Goal: Information Seeking & Learning: Learn about a topic

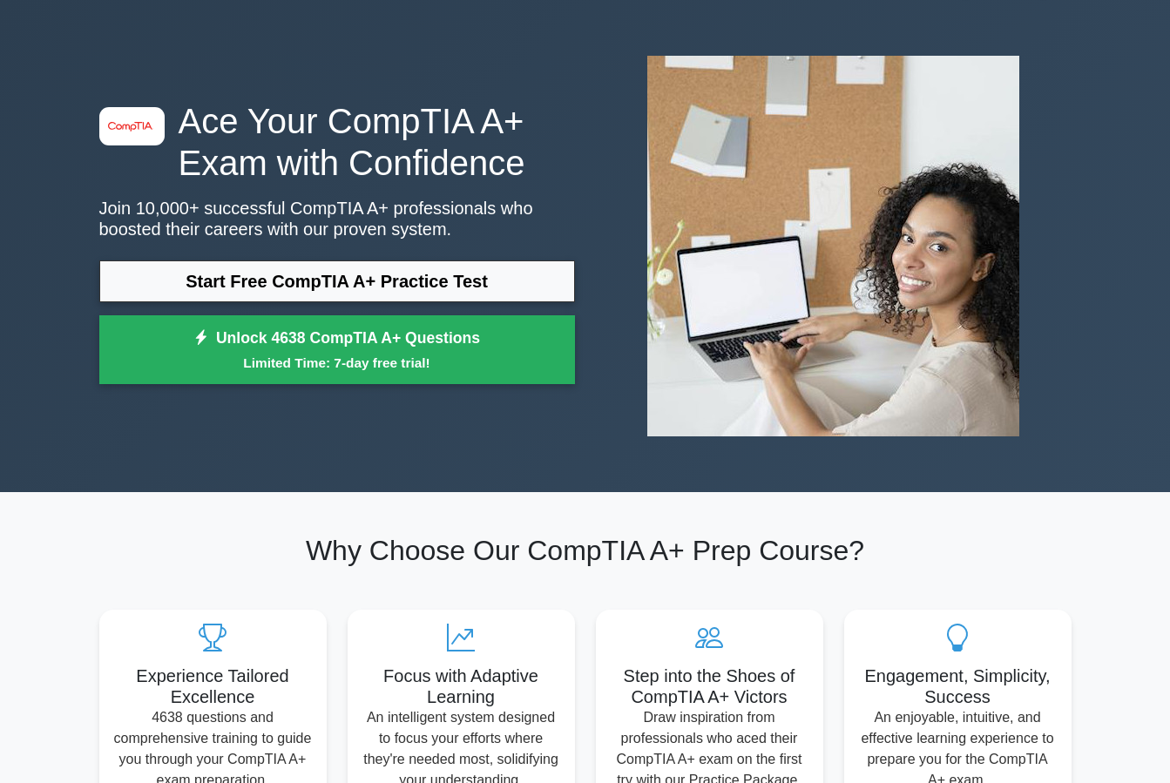
scroll to position [87, 0]
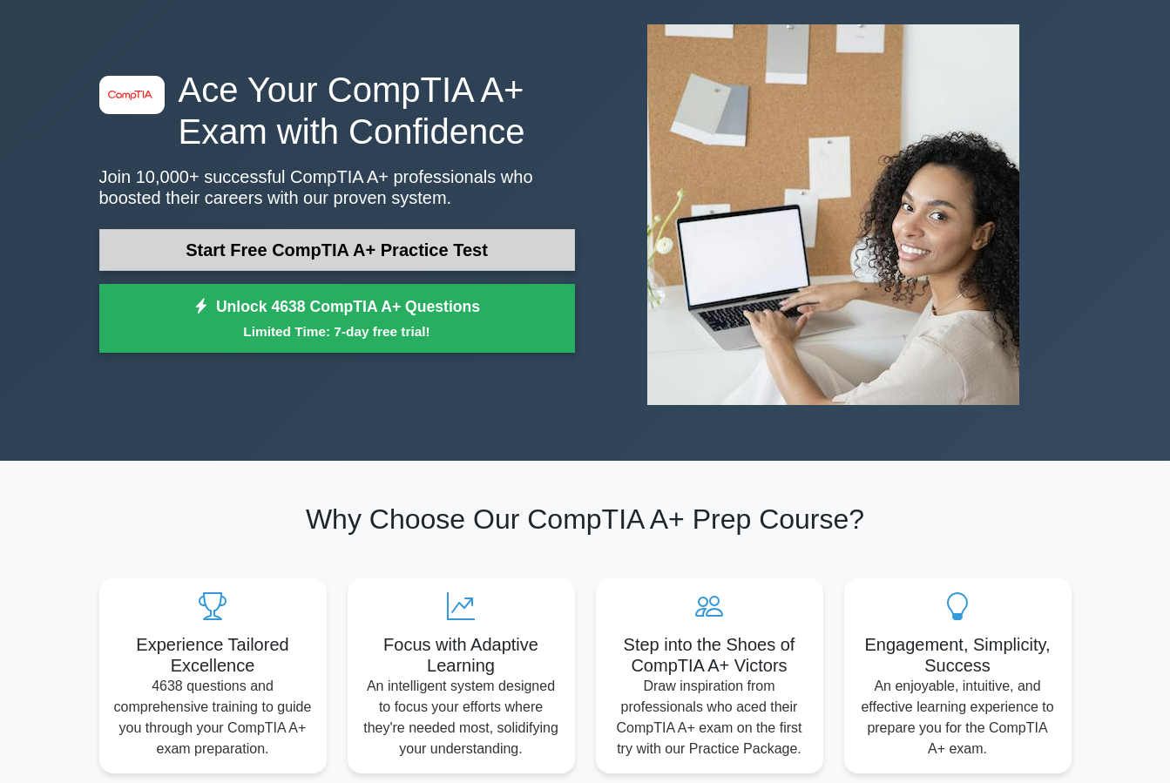
click at [416, 257] on link "Start Free CompTIA A+ Practice Test" at bounding box center [337, 250] width 476 height 42
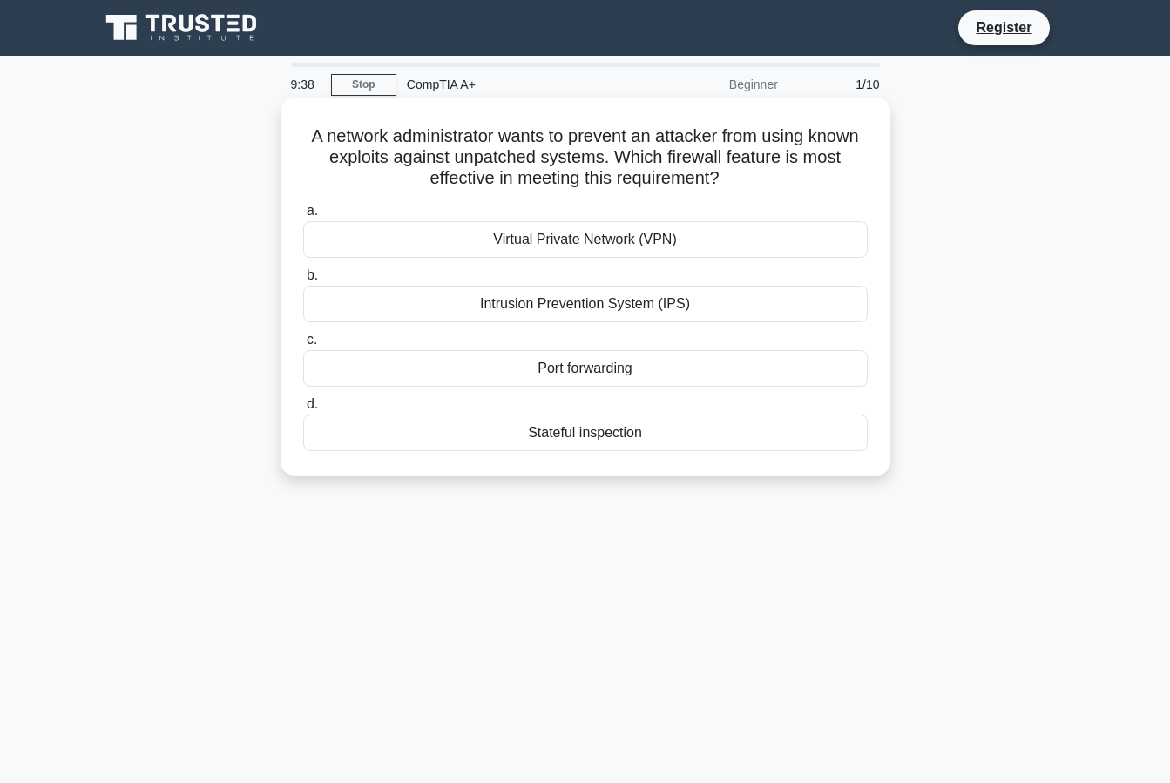
click at [654, 308] on div "Intrusion Prevention System (IPS)" at bounding box center [585, 304] width 565 height 37
click at [303, 281] on input "b. Intrusion Prevention System (IPS)" at bounding box center [303, 275] width 0 height 11
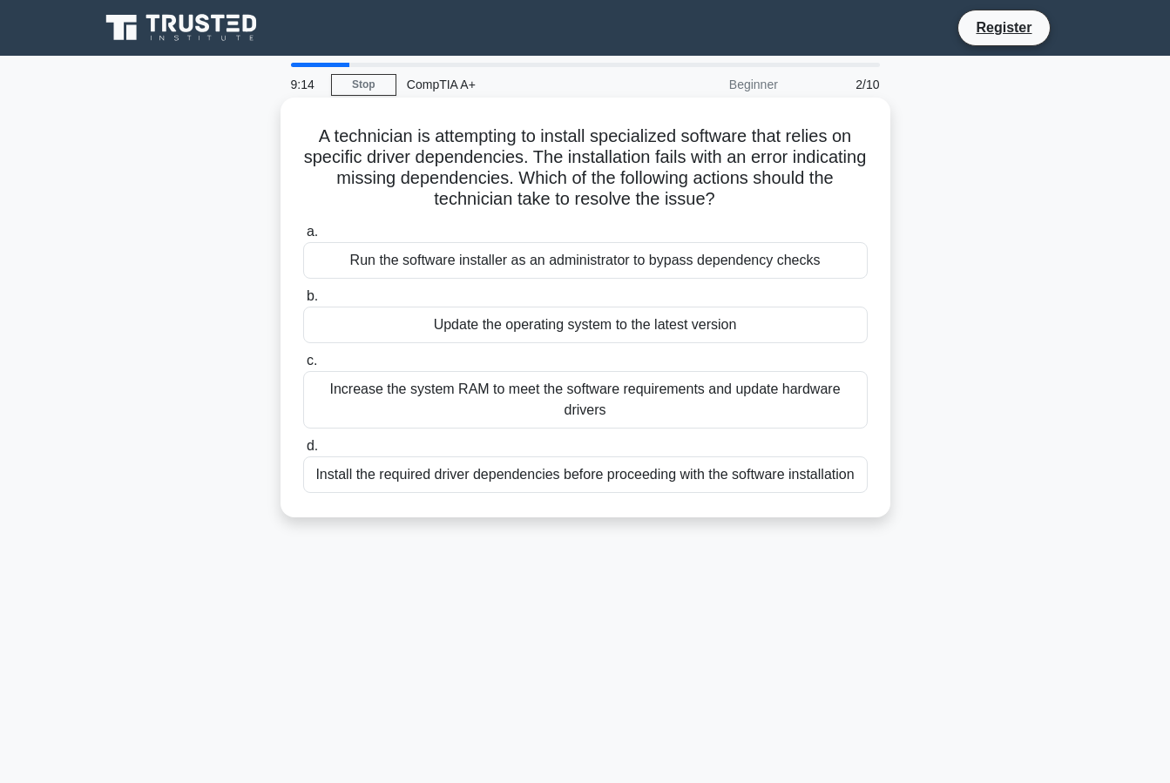
click at [661, 321] on div "Update the operating system to the latest version" at bounding box center [585, 325] width 565 height 37
click at [303, 302] on input "b. Update the operating system to the latest version" at bounding box center [303, 296] width 0 height 11
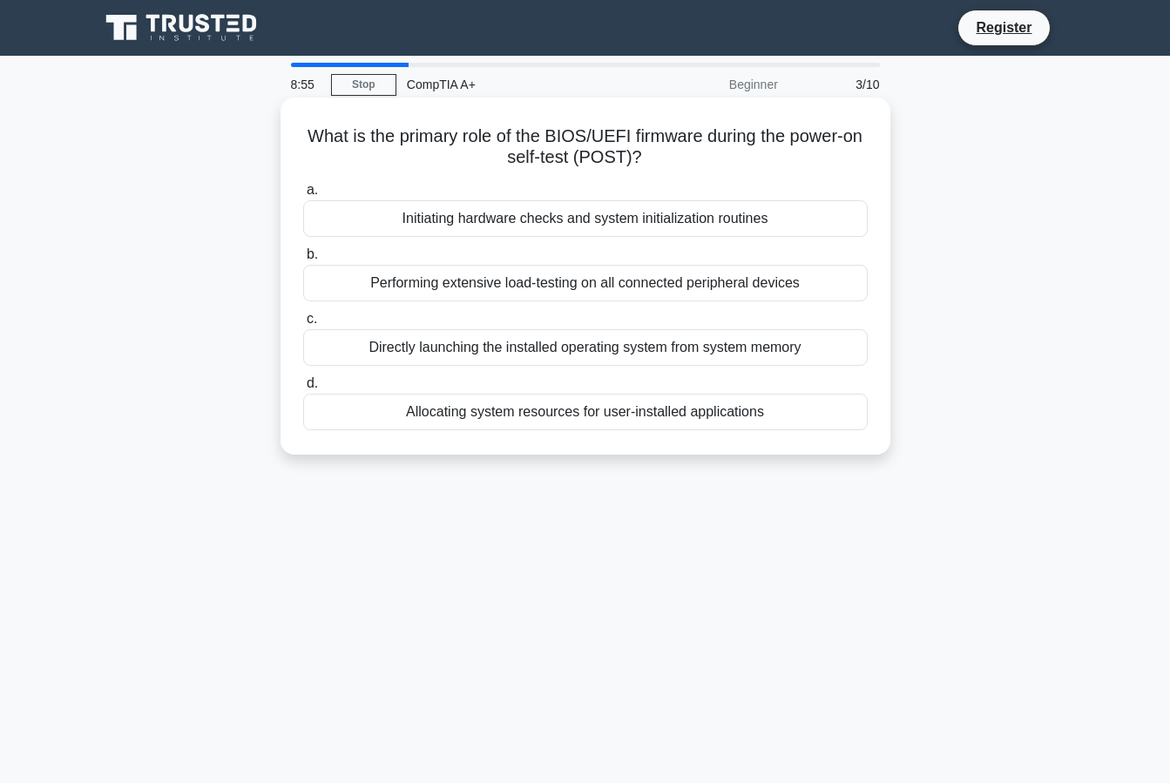
click at [535, 228] on div "Initiating hardware checks and system initialization routines" at bounding box center [585, 218] width 565 height 37
click at [303, 196] on input "a. Initiating hardware checks and system initialization routines" at bounding box center [303, 190] width 0 height 11
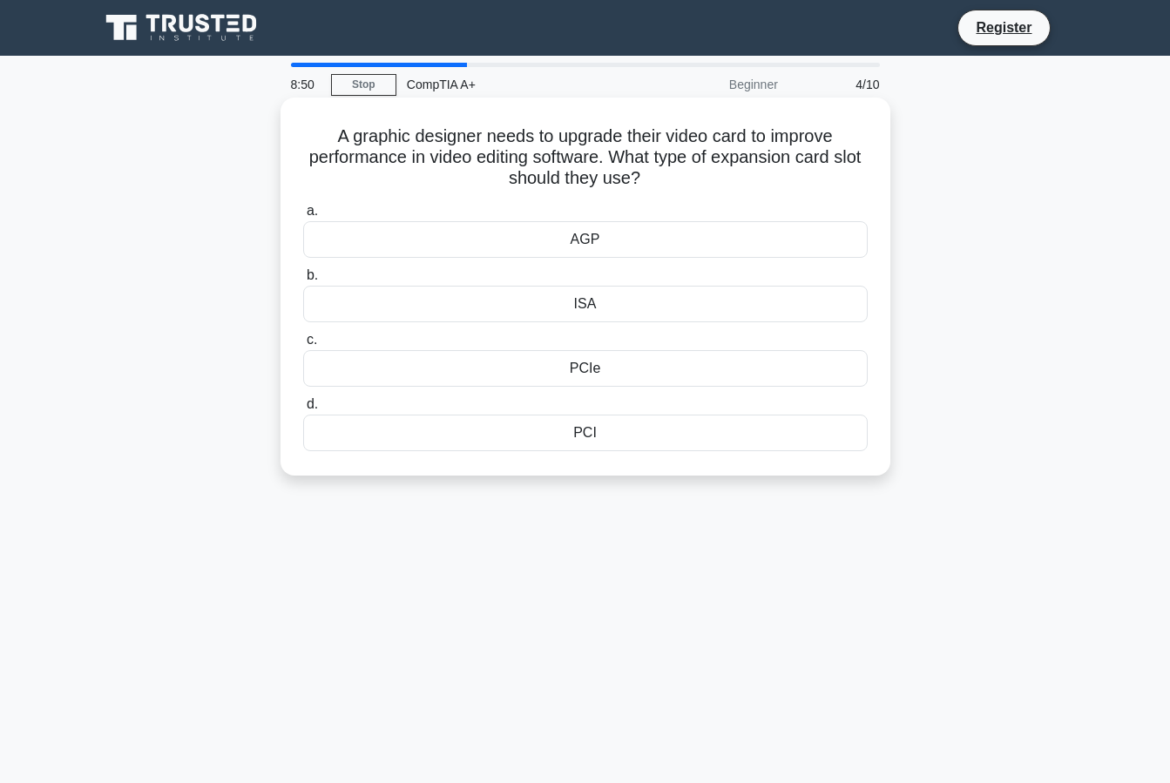
click at [598, 375] on div "PCIe" at bounding box center [585, 368] width 565 height 37
click at [303, 346] on input "c. PCIe" at bounding box center [303, 340] width 0 height 11
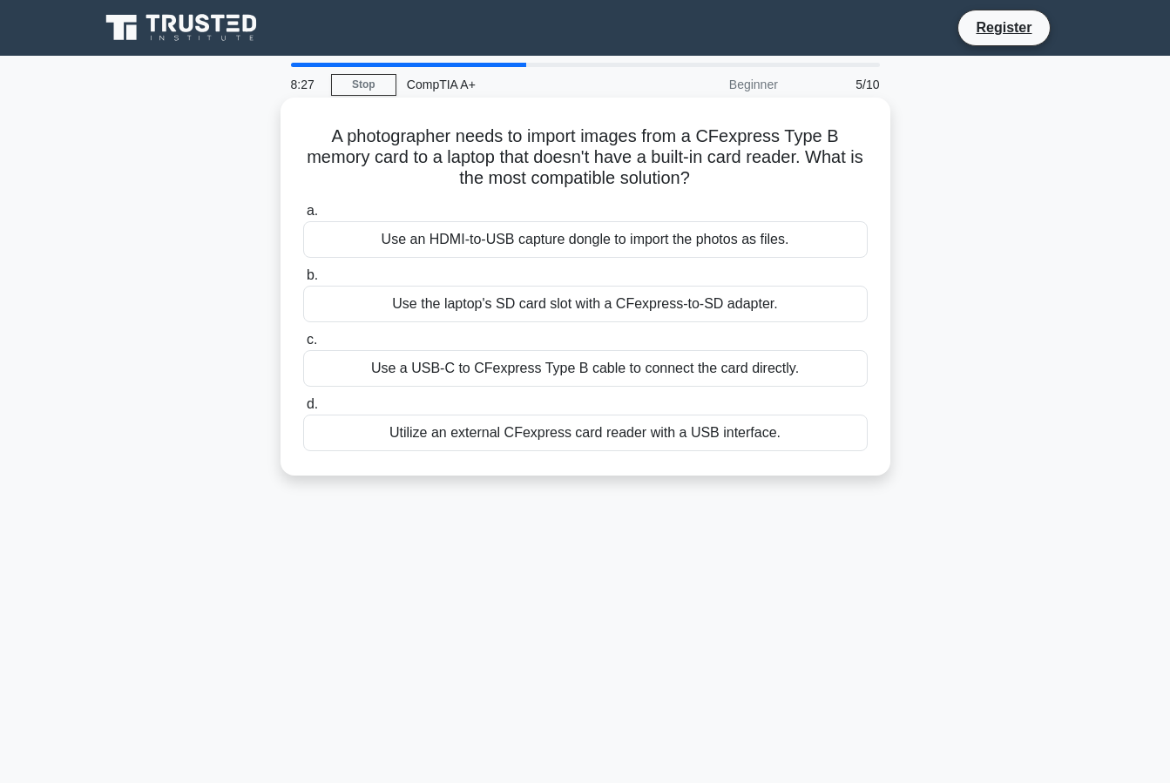
click at [477, 376] on div "Use a USB-C to CFexpress Type B cable to connect the card directly." at bounding box center [585, 368] width 565 height 37
click at [303, 346] on input "c. Use a USB-C to CFexpress Type B cable to connect the card directly." at bounding box center [303, 340] width 0 height 11
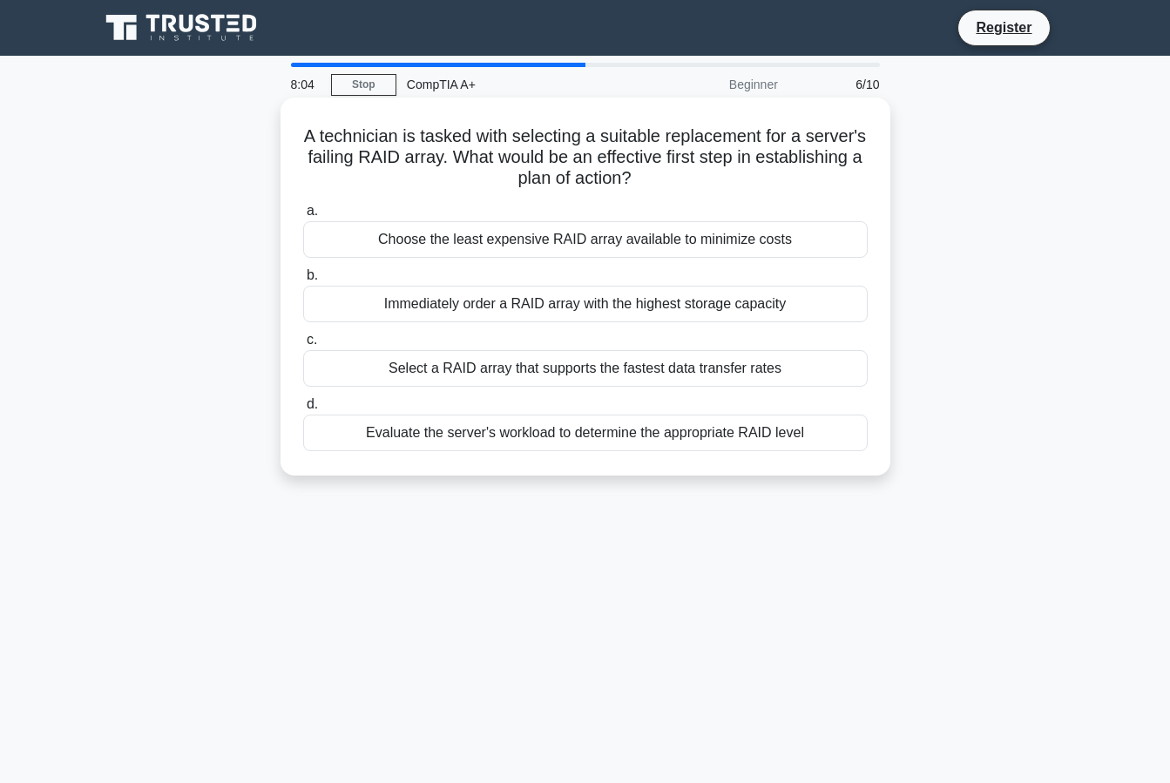
click at [511, 427] on div "Evaluate the server's workload to determine the appropriate RAID level" at bounding box center [585, 433] width 565 height 37
click at [303, 410] on input "d. Evaluate the server's workload to determine the appropriate RAID level" at bounding box center [303, 404] width 0 height 11
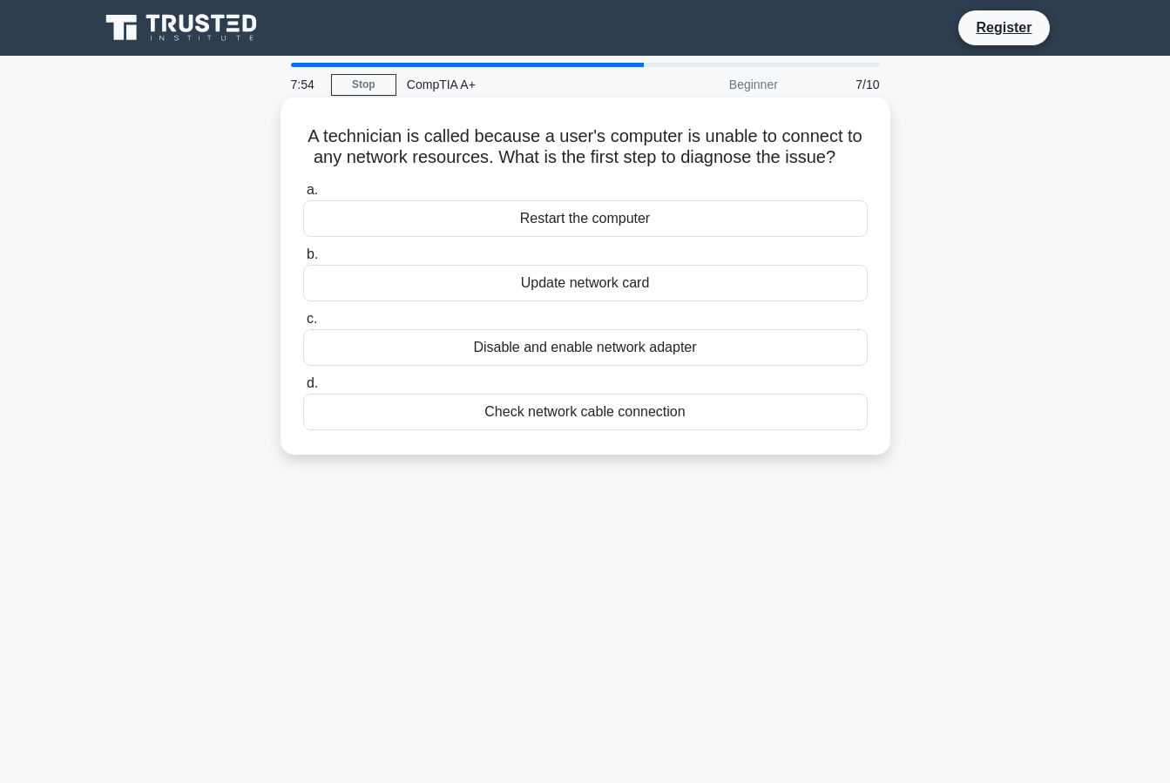
click at [628, 219] on div "Restart the computer" at bounding box center [585, 218] width 565 height 37
click at [303, 196] on input "a. Restart the computer" at bounding box center [303, 190] width 0 height 11
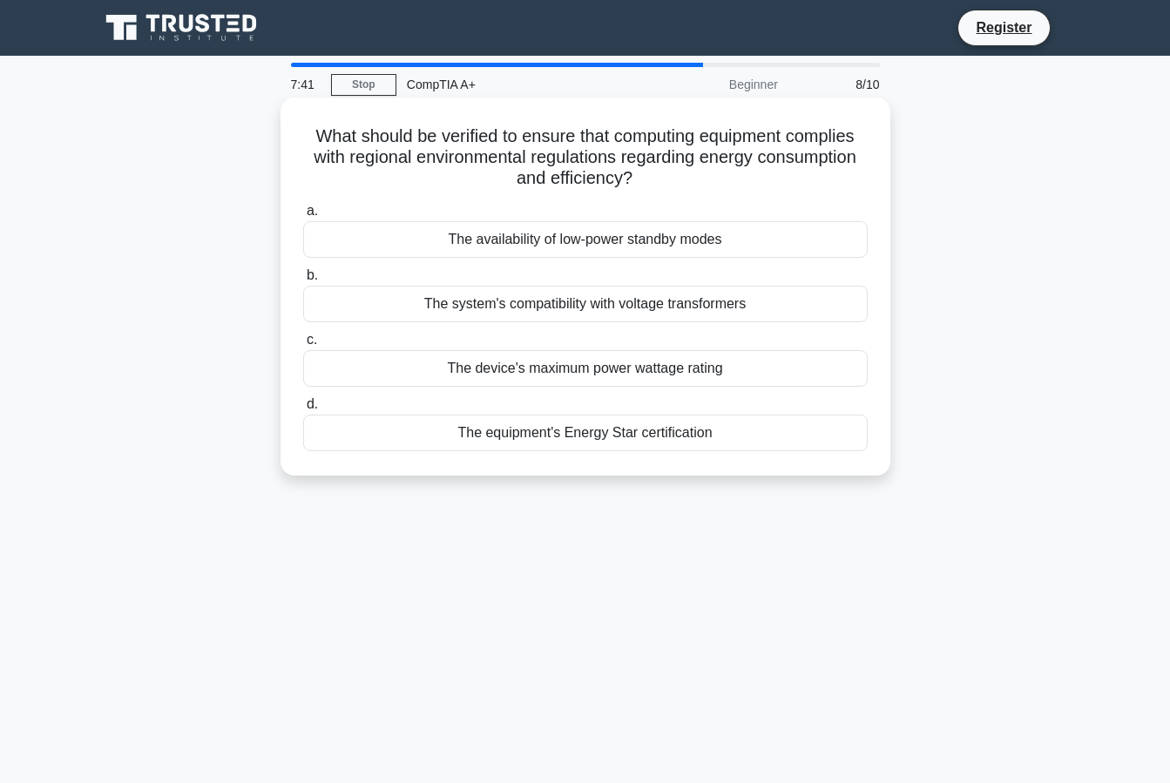
click at [555, 445] on div "The equipment's Energy Star certification" at bounding box center [585, 433] width 565 height 37
click at [303, 410] on input "d. The equipment's Energy Star certification" at bounding box center [303, 404] width 0 height 11
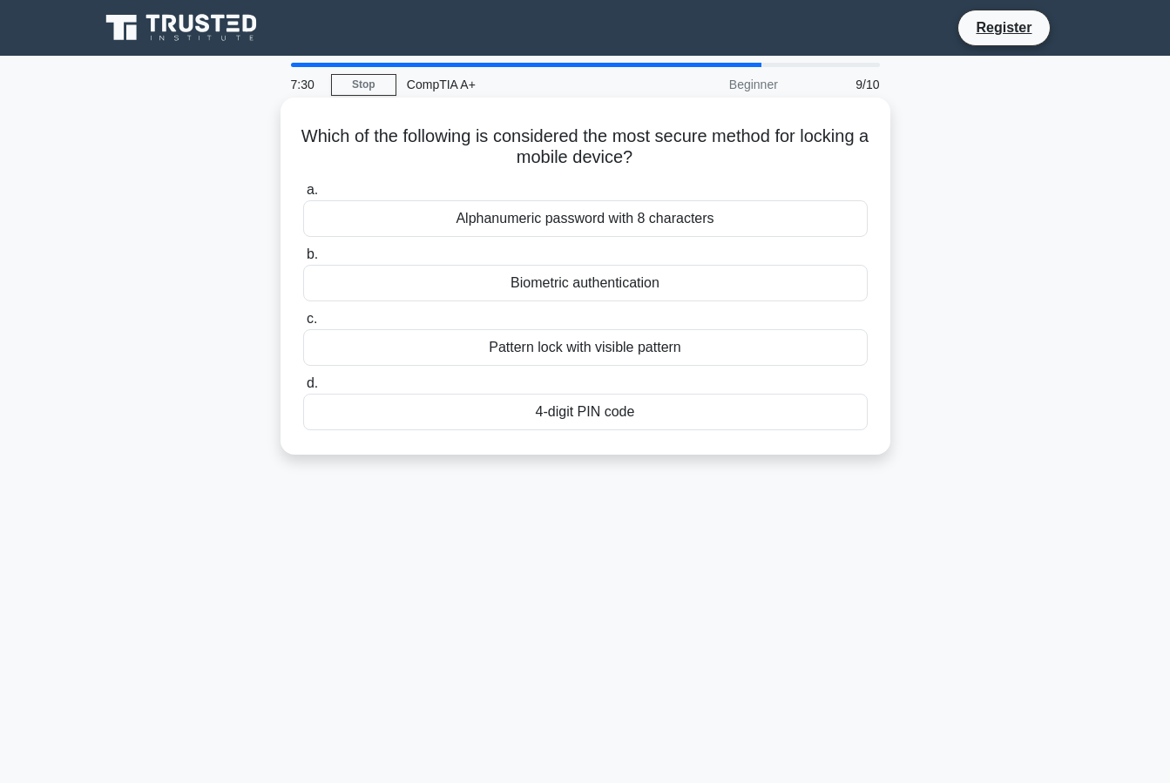
click at [589, 286] on div "Biometric authentication" at bounding box center [585, 283] width 565 height 37
click at [303, 261] on input "b. Biometric authentication" at bounding box center [303, 254] width 0 height 11
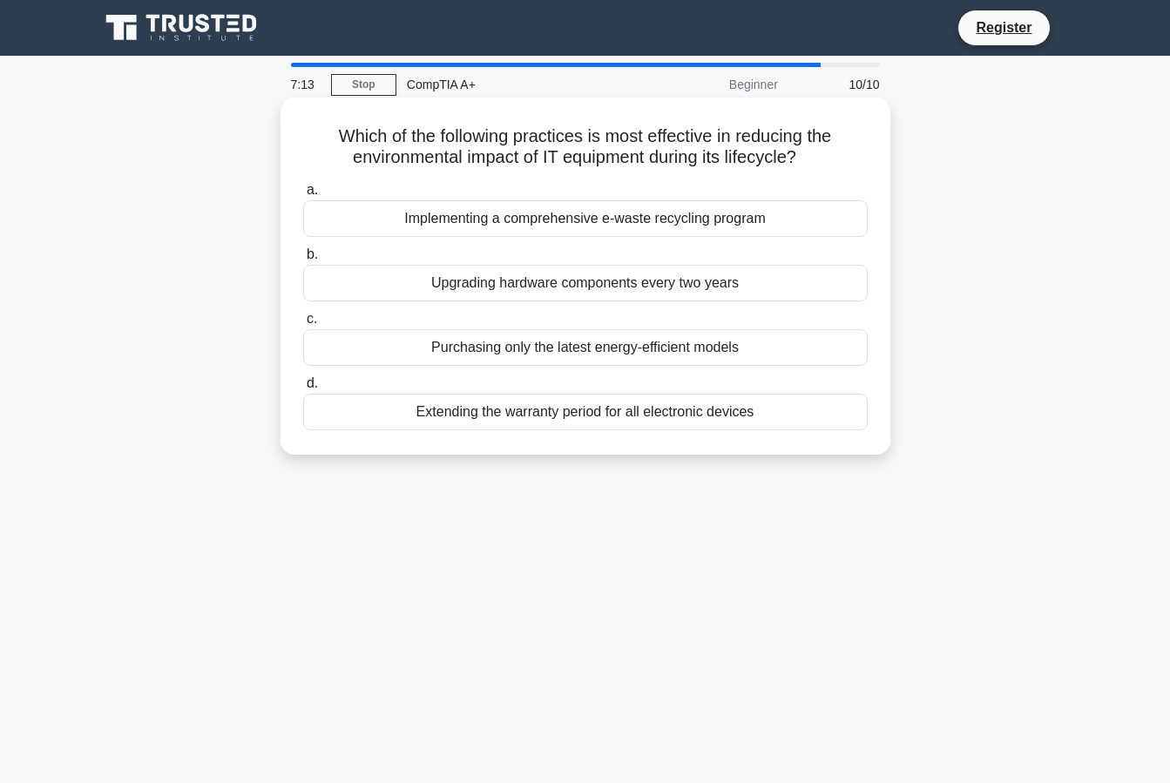
click at [492, 227] on div "Implementing a comprehensive e-waste recycling program" at bounding box center [585, 218] width 565 height 37
click at [303, 196] on input "a. Implementing a comprehensive e-waste recycling program" at bounding box center [303, 190] width 0 height 11
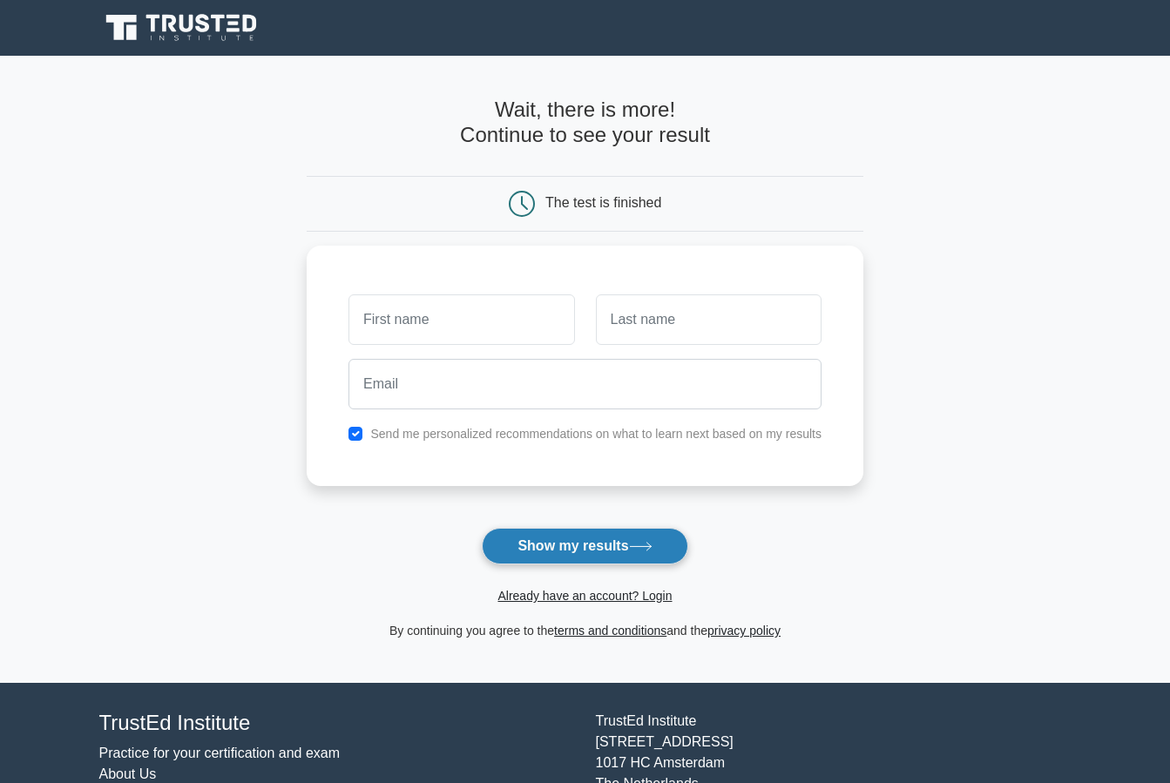
click at [618, 545] on button "Show my results" at bounding box center [585, 546] width 206 height 37
